Goal: Information Seeking & Learning: Compare options

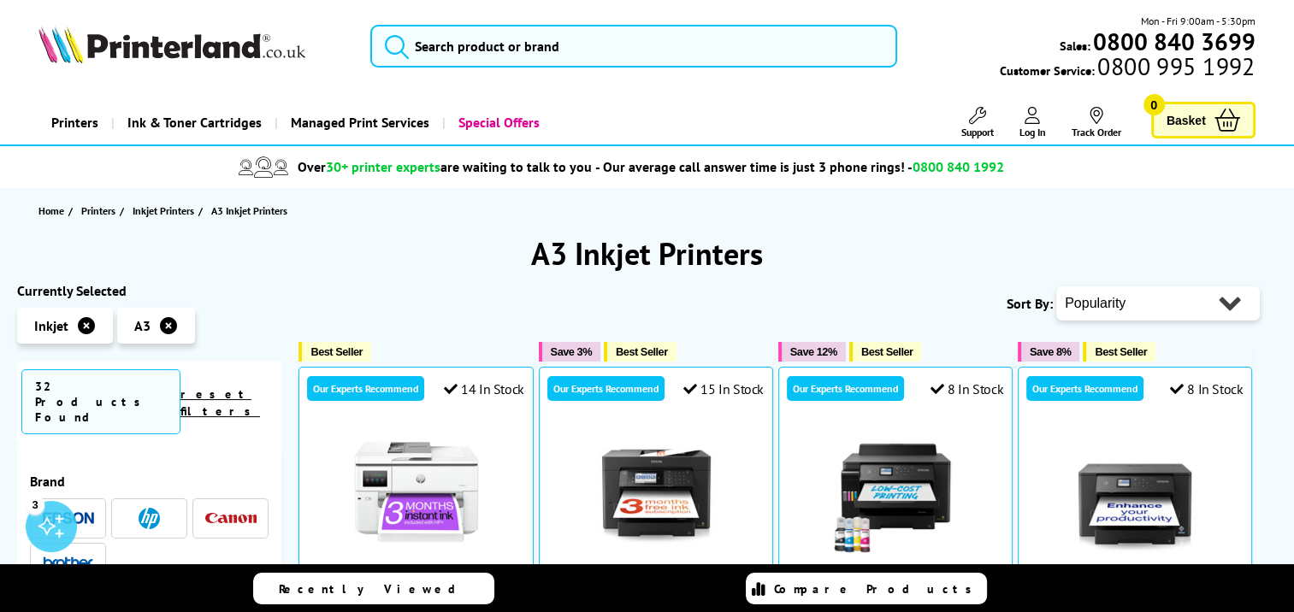
click at [1113, 307] on select "Popularity Rating Price - Low to High Price - High to Low Running Costs - Low t…" at bounding box center [1158, 304] width 204 height 34
select select "Price Descending"
click at [1056, 287] on select "Popularity Rating Price - Low to High Price - High to Low Running Costs - Low t…" at bounding box center [1158, 304] width 204 height 34
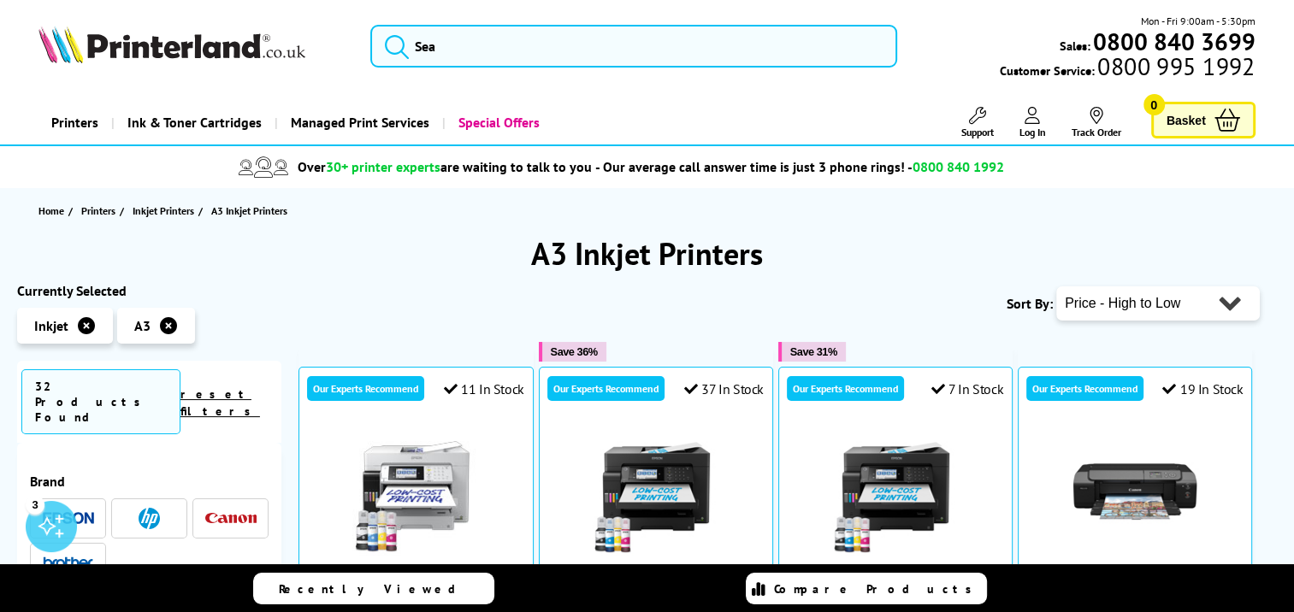
click at [1123, 312] on select "Popularity Rating Price - Low to High Price - High to Low Running Costs - Low t…" at bounding box center [1158, 304] width 204 height 34
select select "Price Ascending"
click at [1056, 287] on select "Popularity Rating Price - Low to High Price - High to Low Running Costs - Low t…" at bounding box center [1158, 304] width 204 height 34
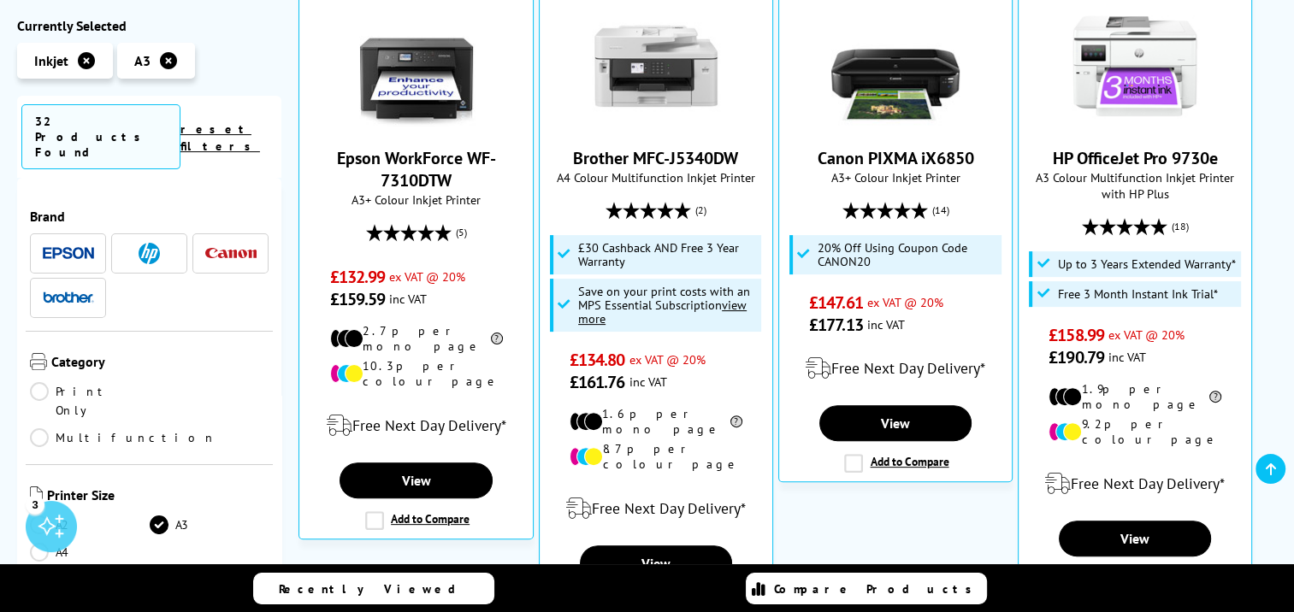
scroll to position [428, 0]
